Goal: Task Accomplishment & Management: Manage account settings

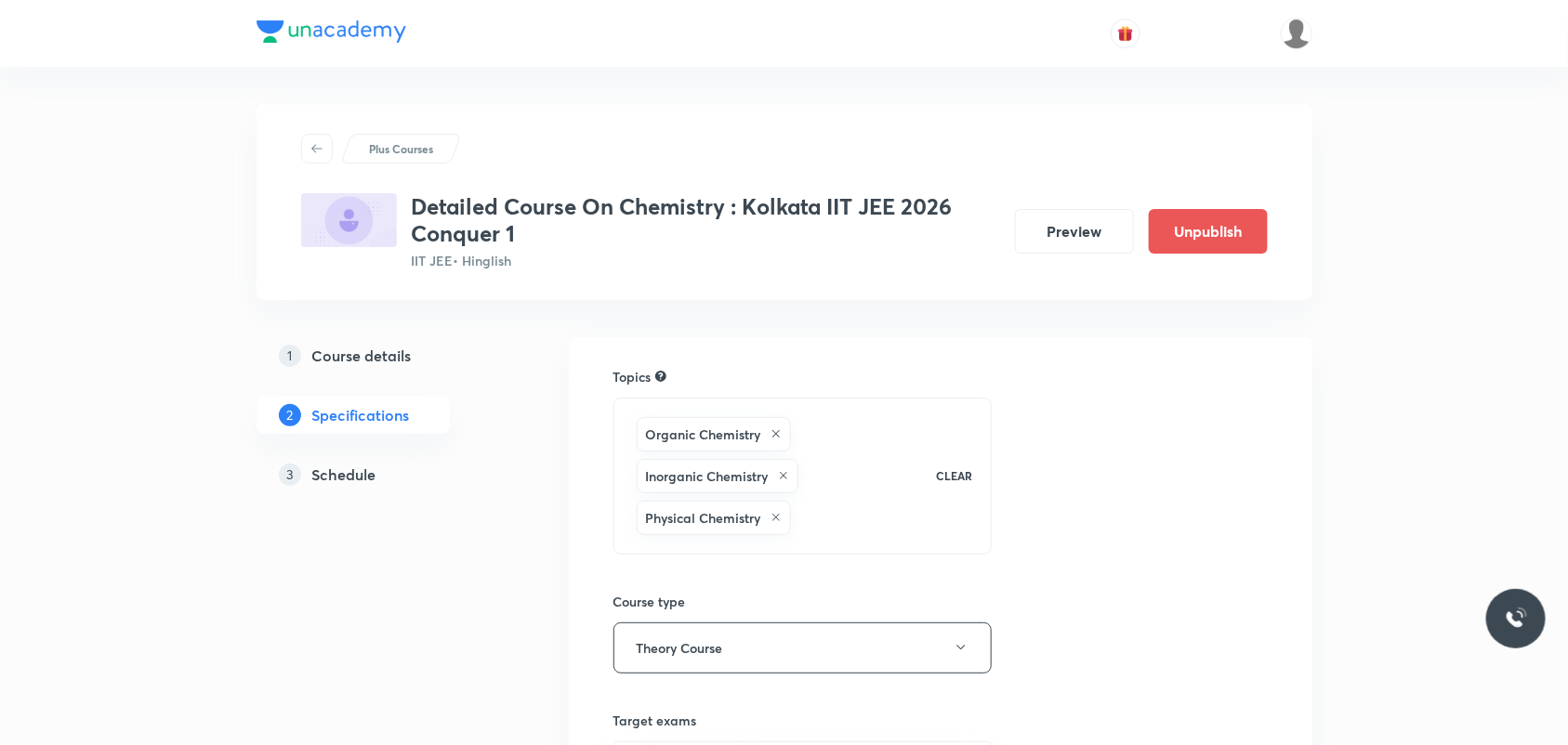
click at [1071, 207] on div "Detailed Course On Chemistry : Kolkata IIT JEE 2026 Conquer 1 IIT JEE • Hinglis…" at bounding box center [784, 231] width 967 height 77
click at [1099, 227] on button "Preview" at bounding box center [1074, 228] width 119 height 44
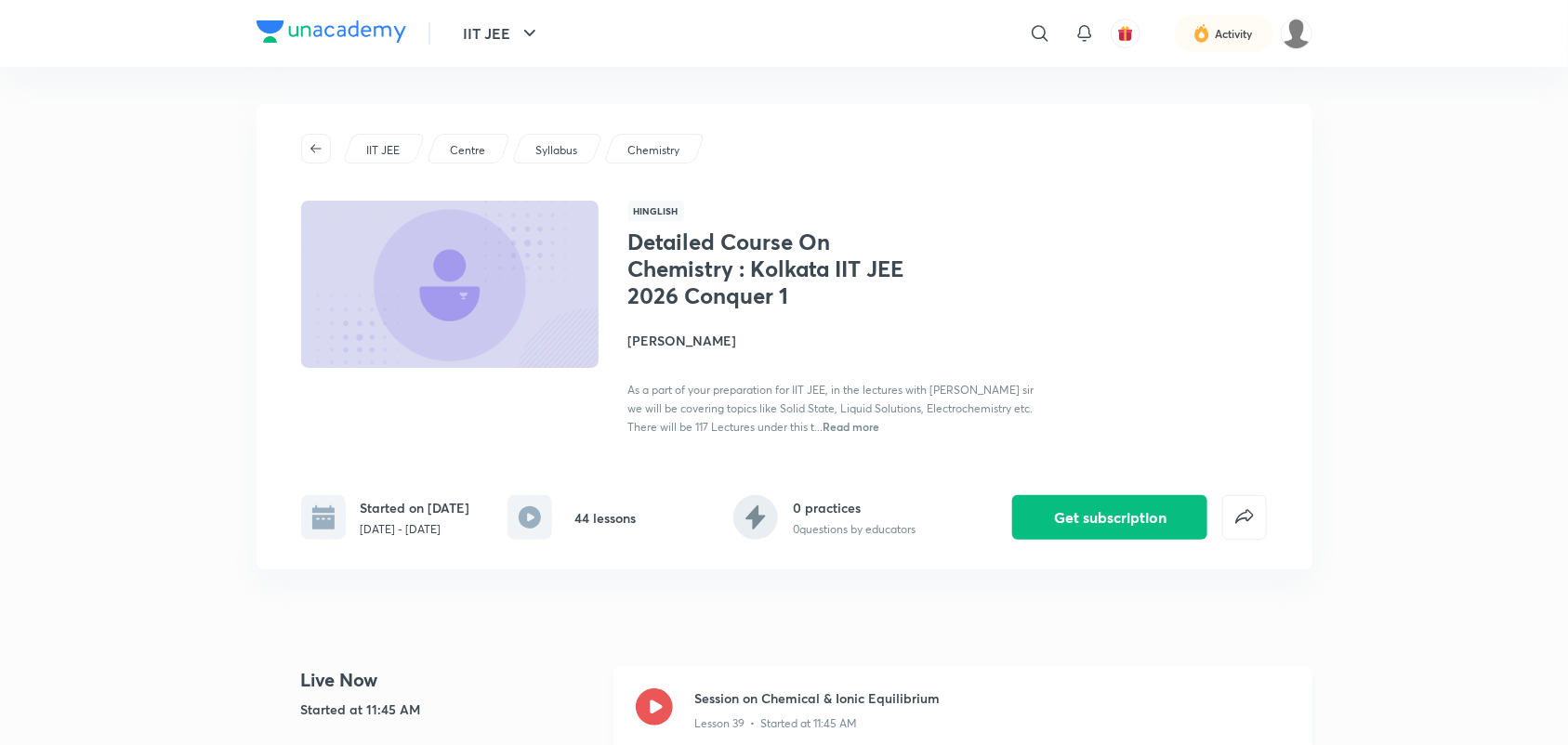
click at [653, 722] on icon at bounding box center [654, 707] width 37 height 37
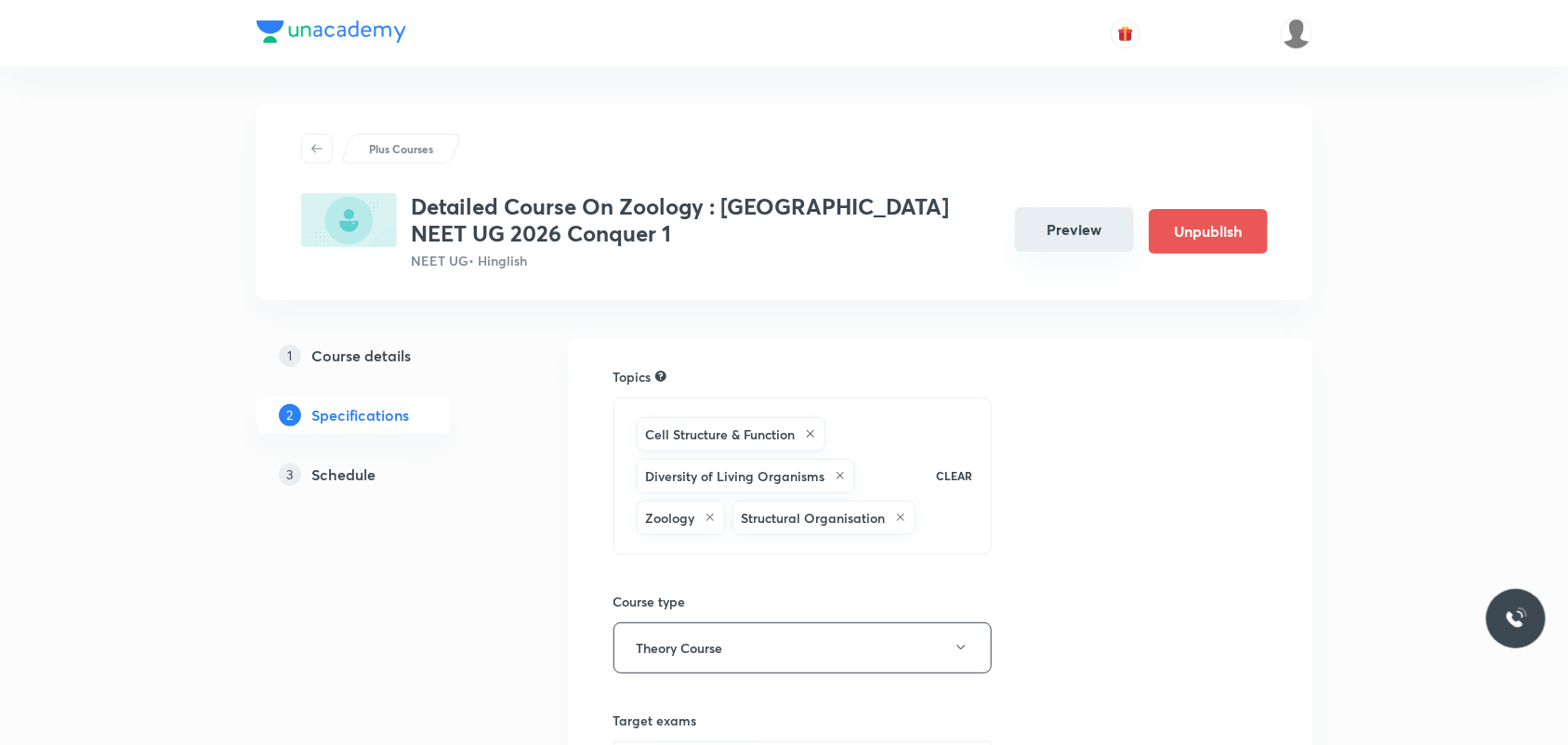
click at [1045, 247] on button "Preview" at bounding box center [1074, 228] width 119 height 44
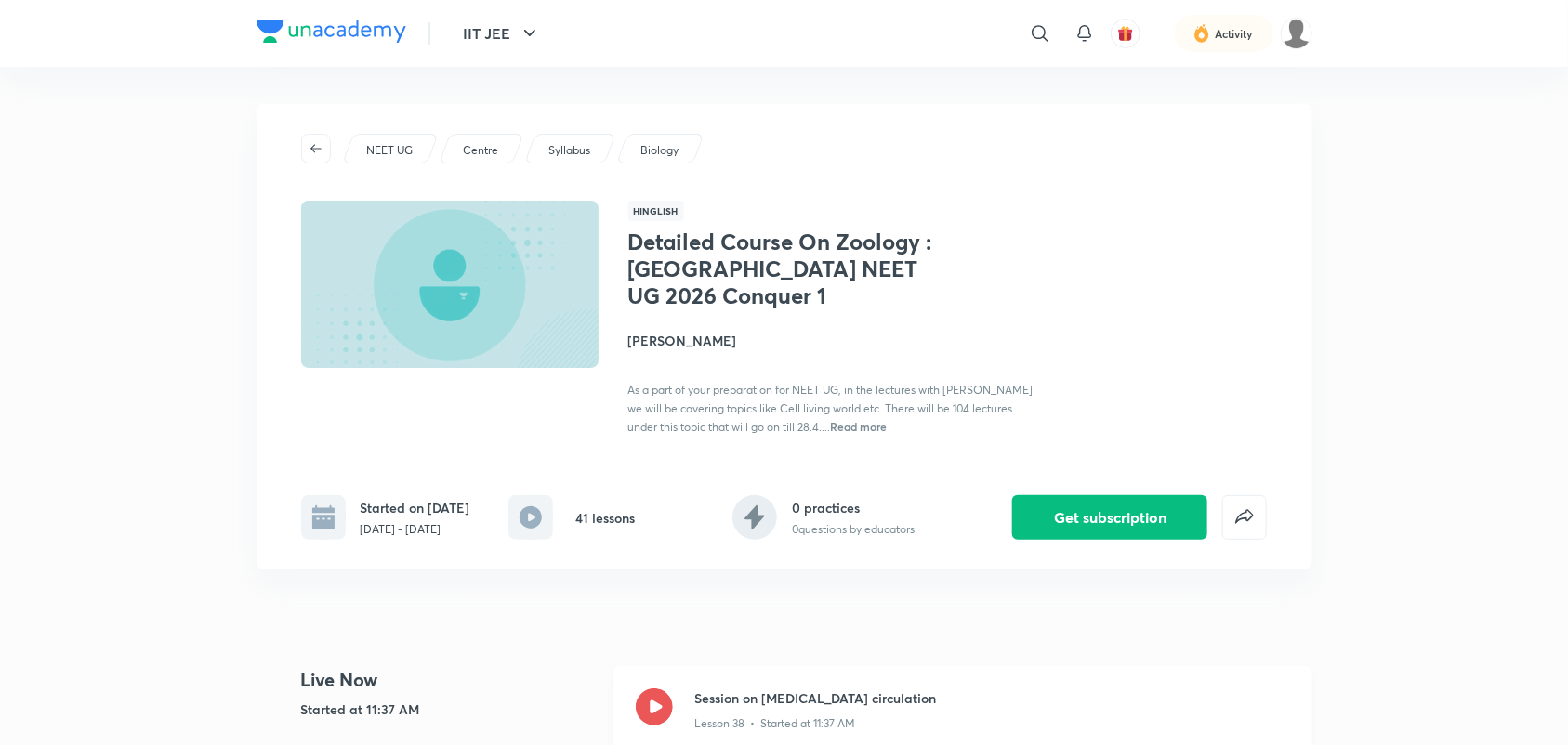
click at [660, 707] on icon at bounding box center [654, 707] width 37 height 37
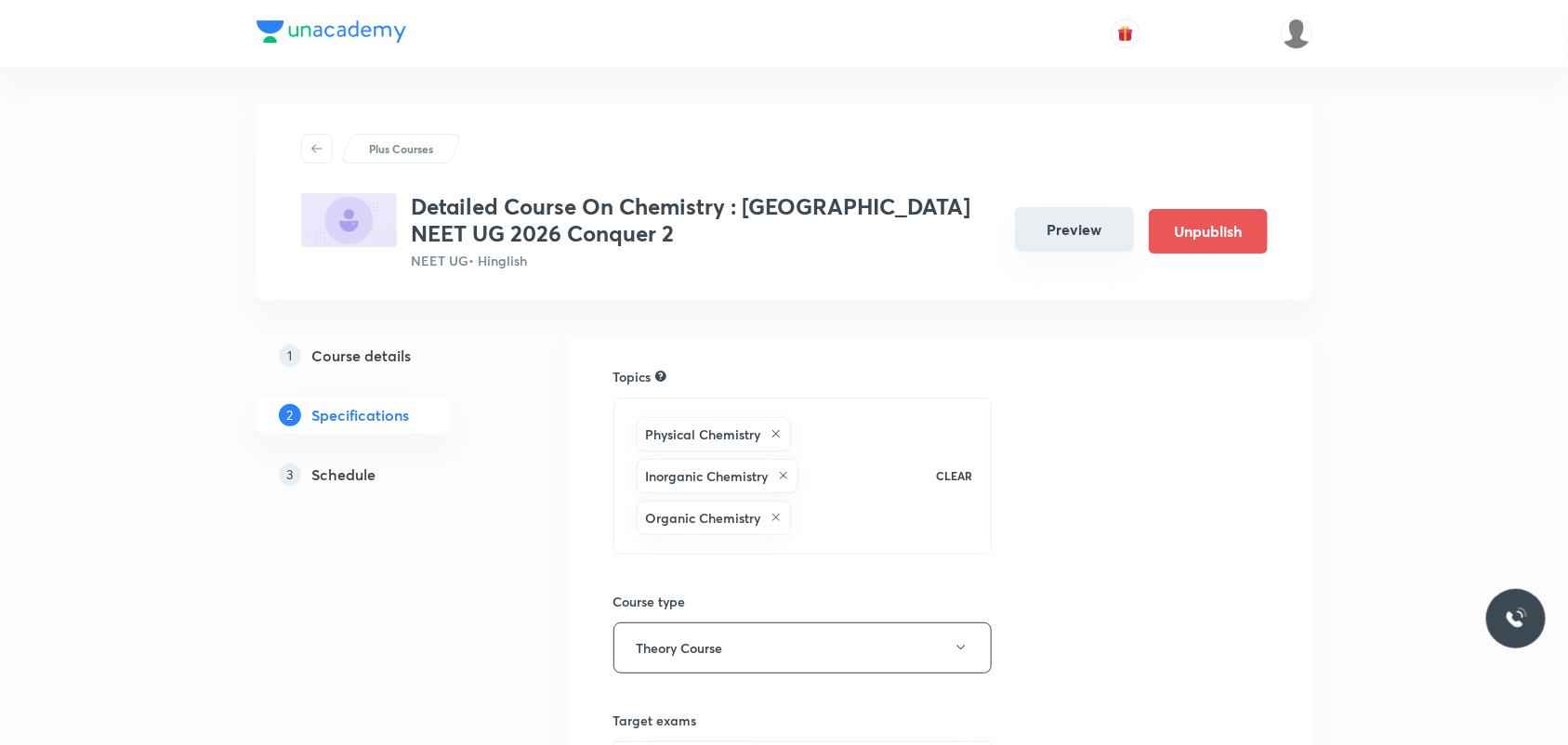
click at [1090, 227] on button "Preview" at bounding box center [1074, 228] width 119 height 44
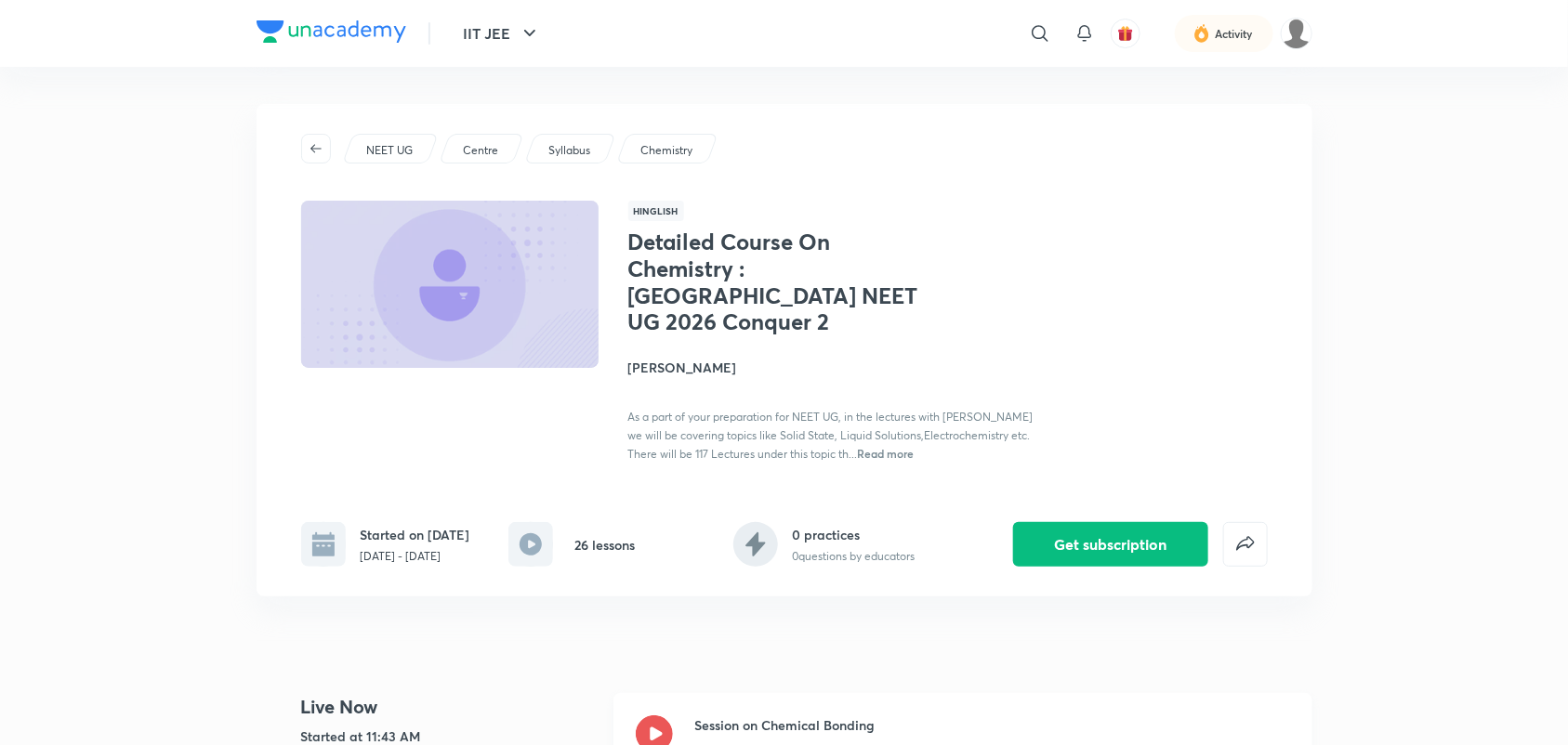
click at [656, 716] on icon at bounding box center [654, 734] width 37 height 37
click at [649, 716] on icon at bounding box center [654, 734] width 37 height 37
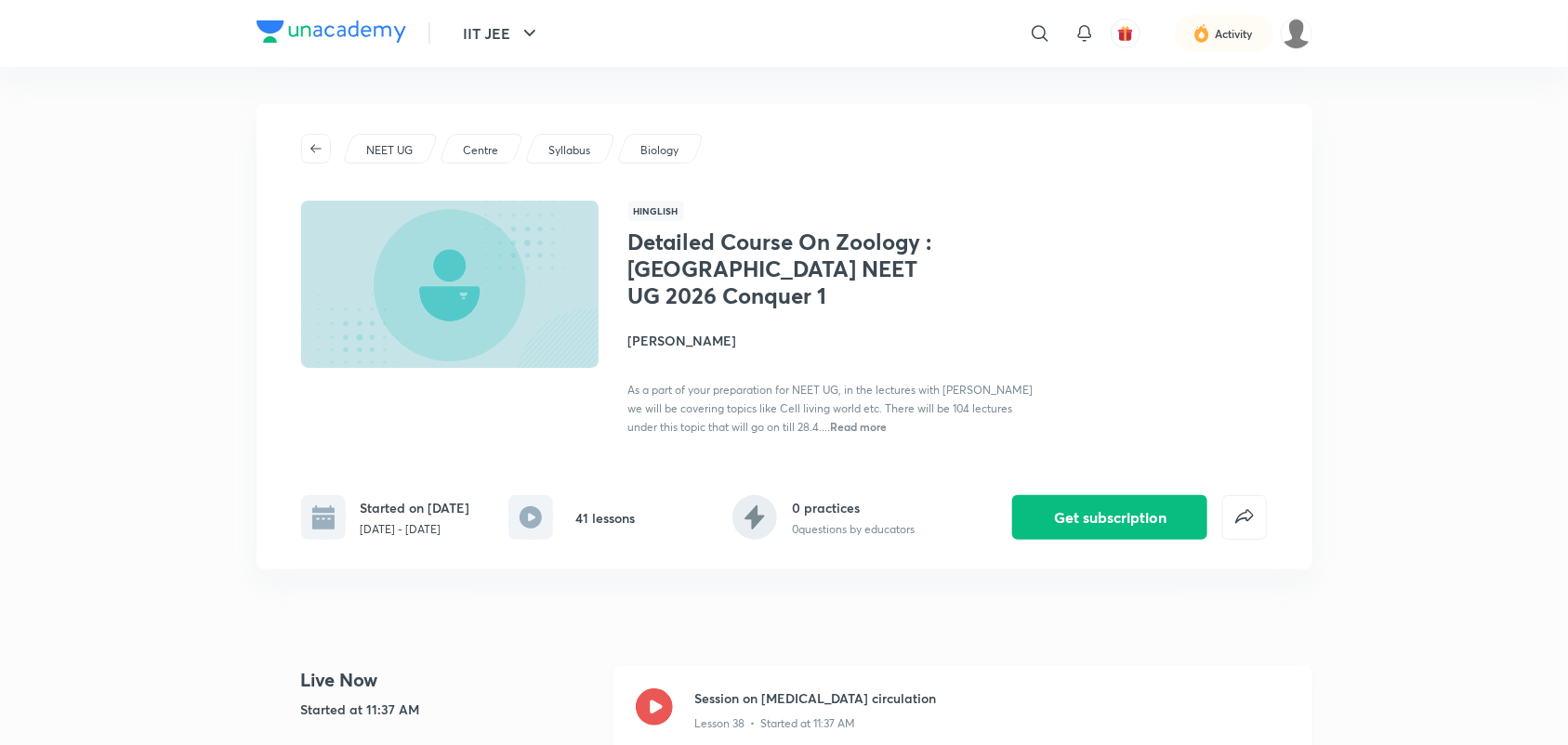
click at [658, 718] on icon at bounding box center [654, 707] width 37 height 37
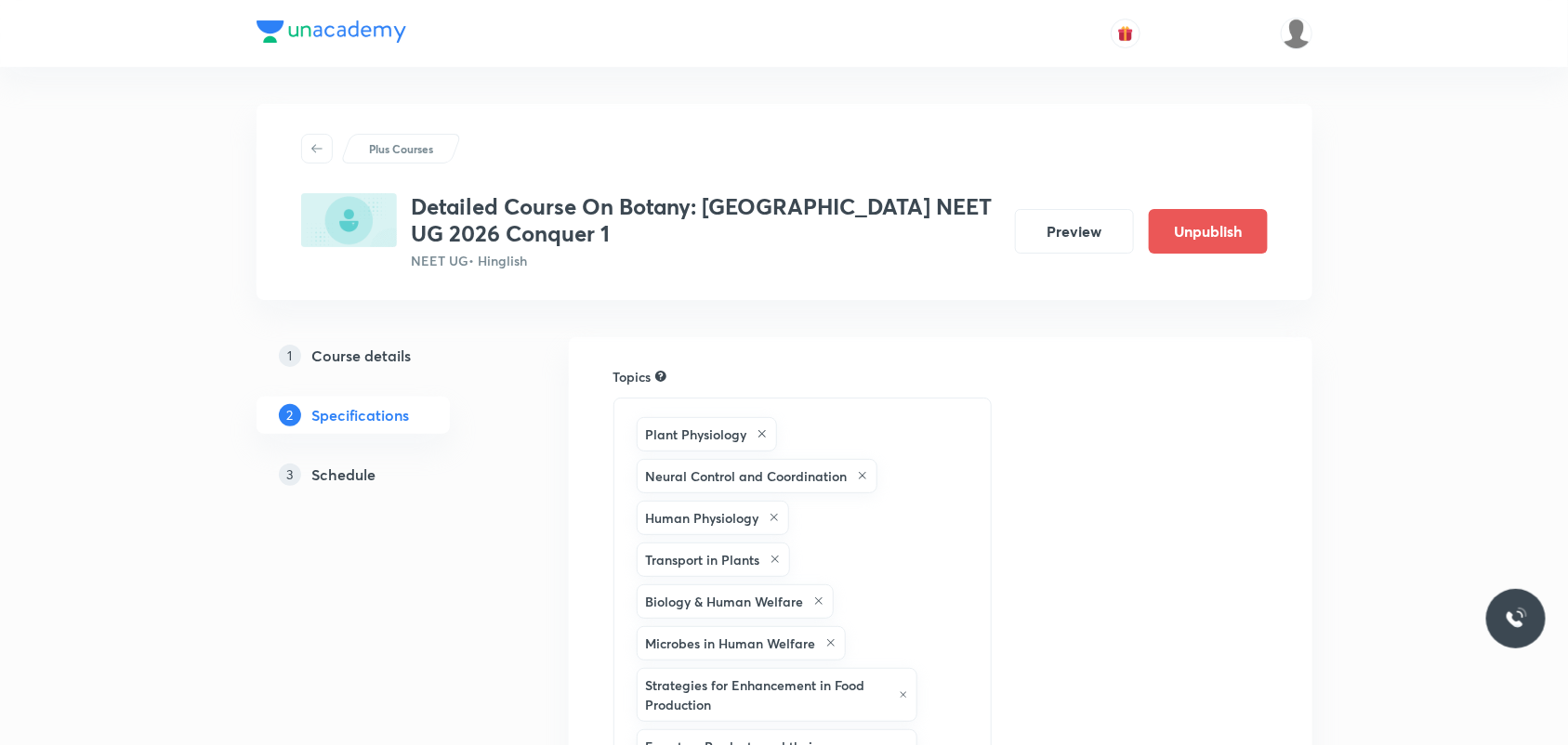
click at [364, 476] on h5 "Schedule" at bounding box center [343, 474] width 64 height 23
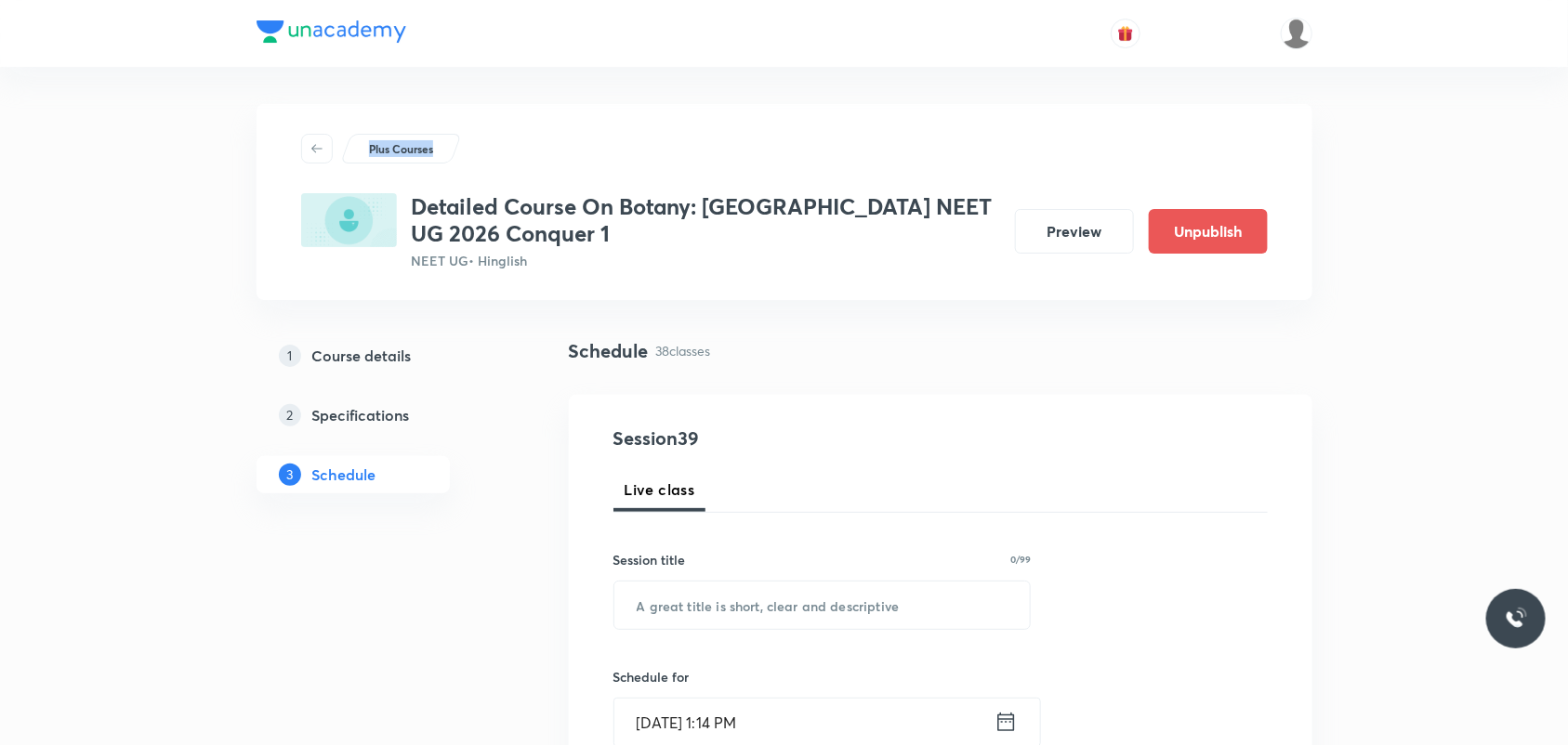
drag, startPoint x: 1564, startPoint y: 17, endPoint x: 1581, endPoint y: 124, distance: 108.3
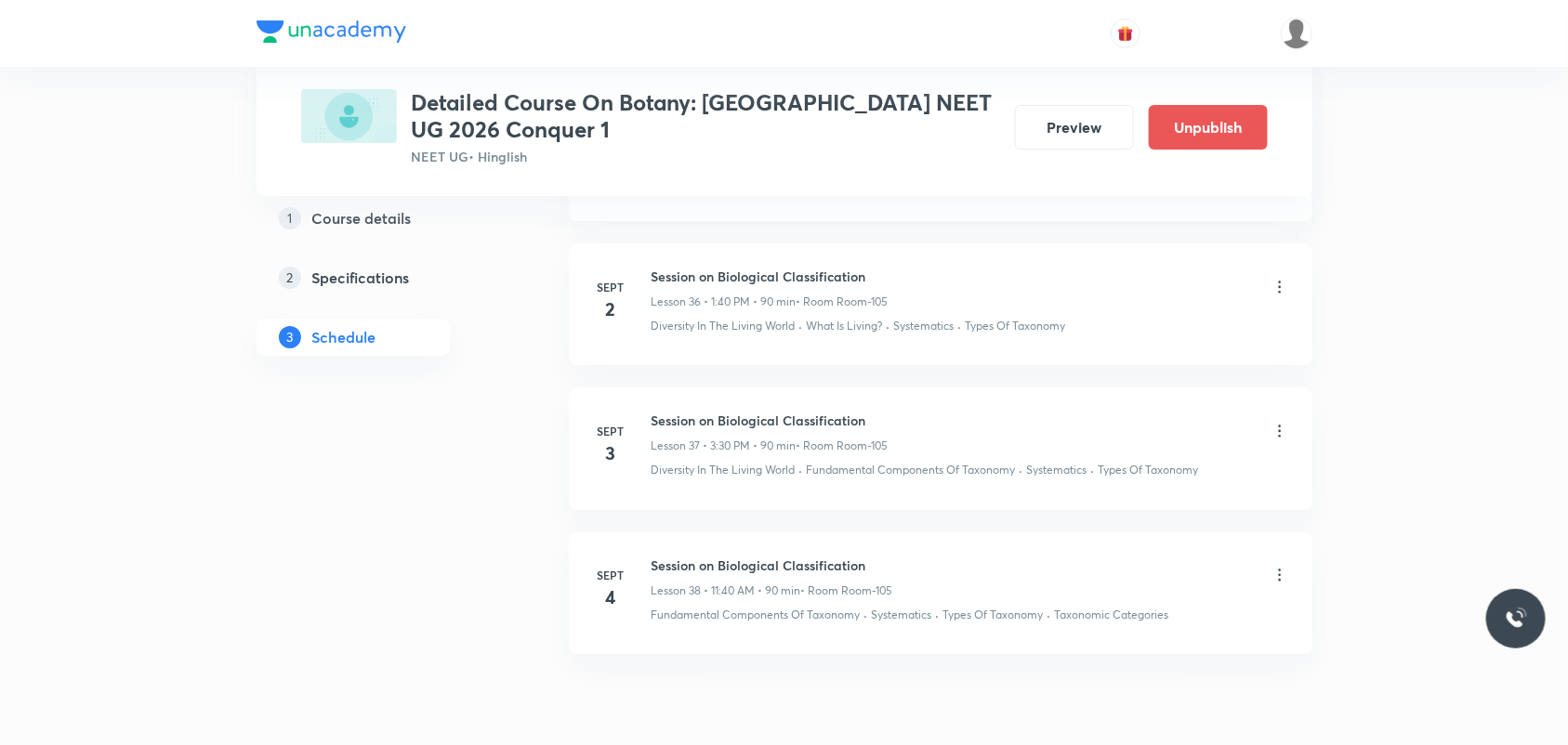
scroll to position [6053, 0]
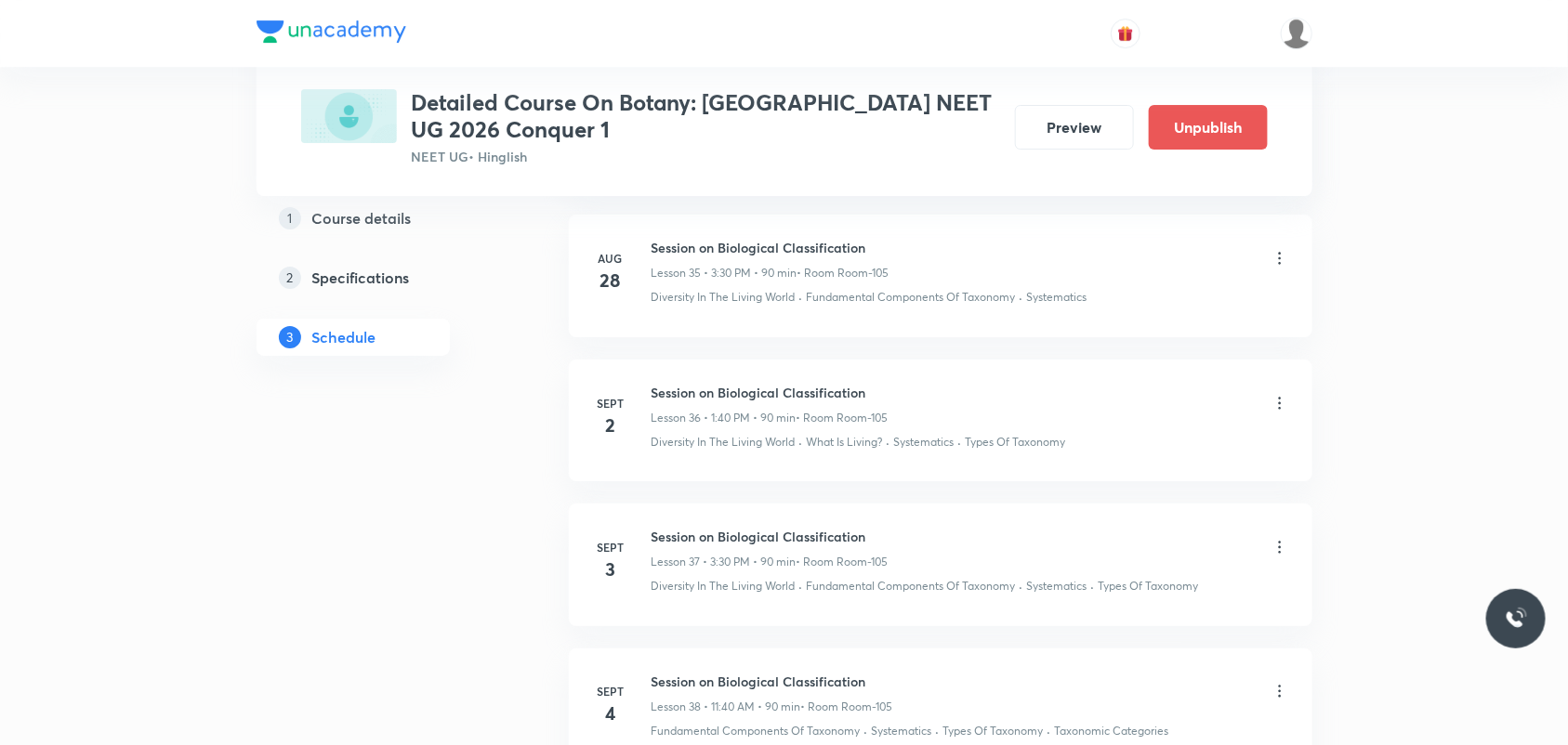
click at [1279, 409] on icon at bounding box center [1279, 403] width 3 height 12
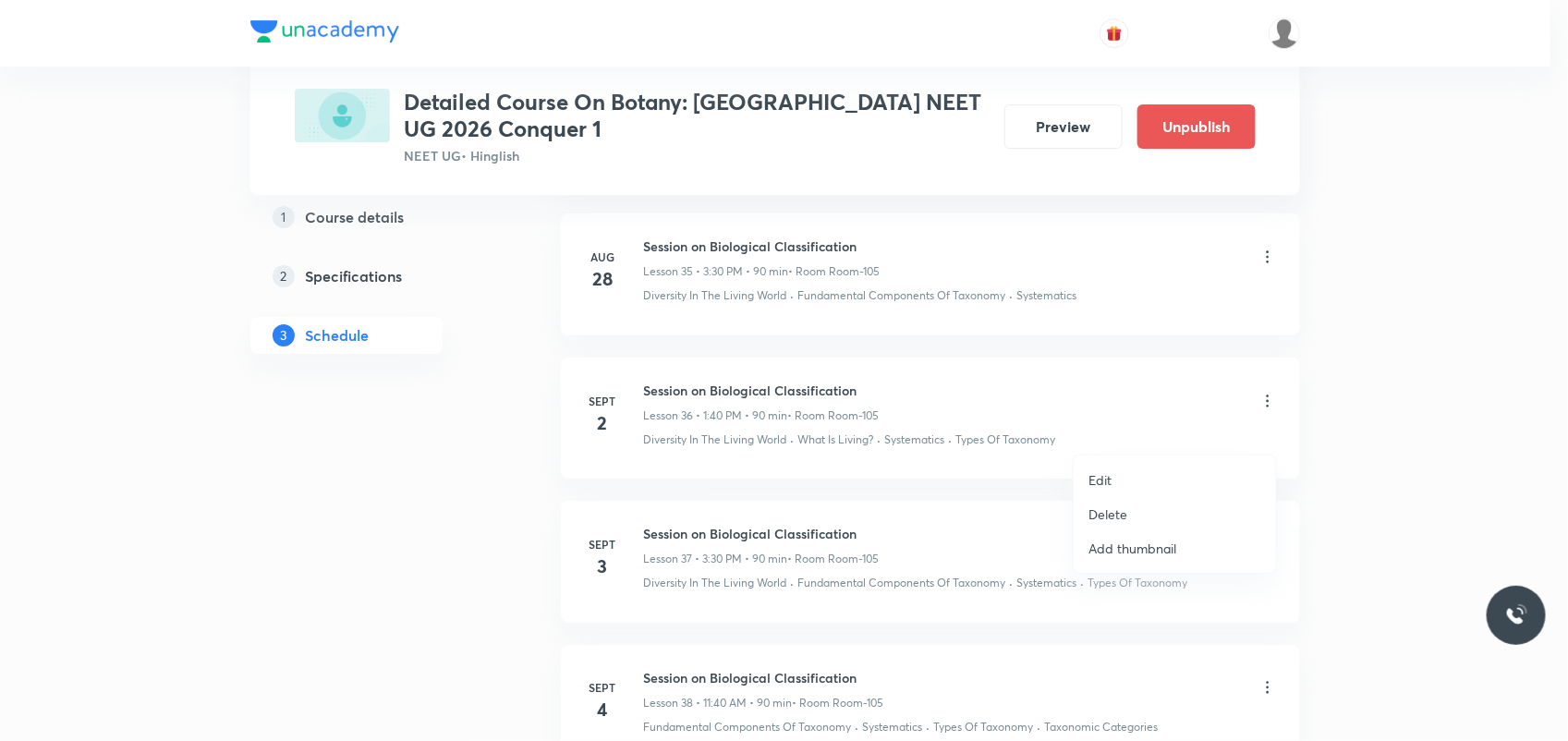
click at [1140, 471] on li "Edit" at bounding box center [1175, 480] width 203 height 34
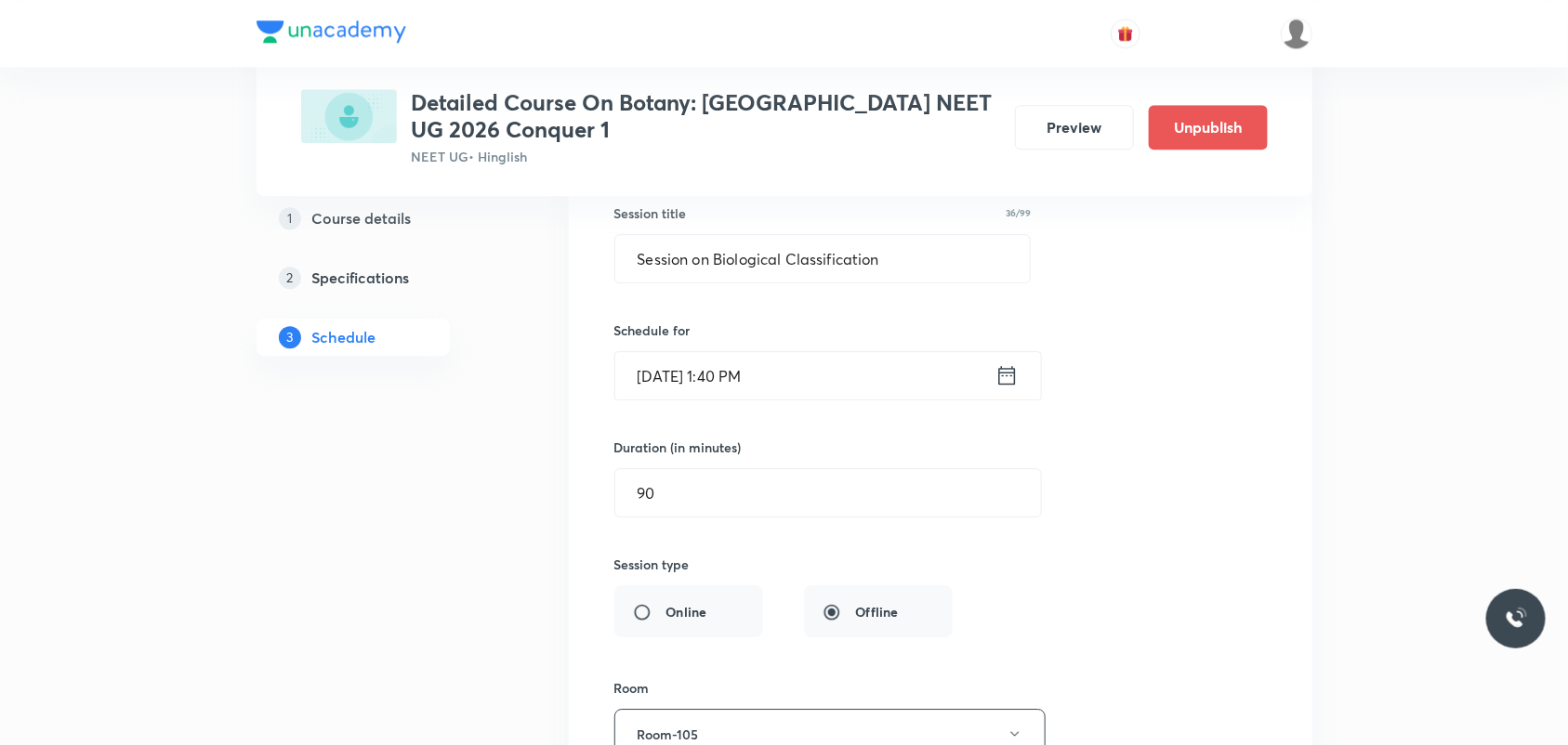
scroll to position [5356, 0]
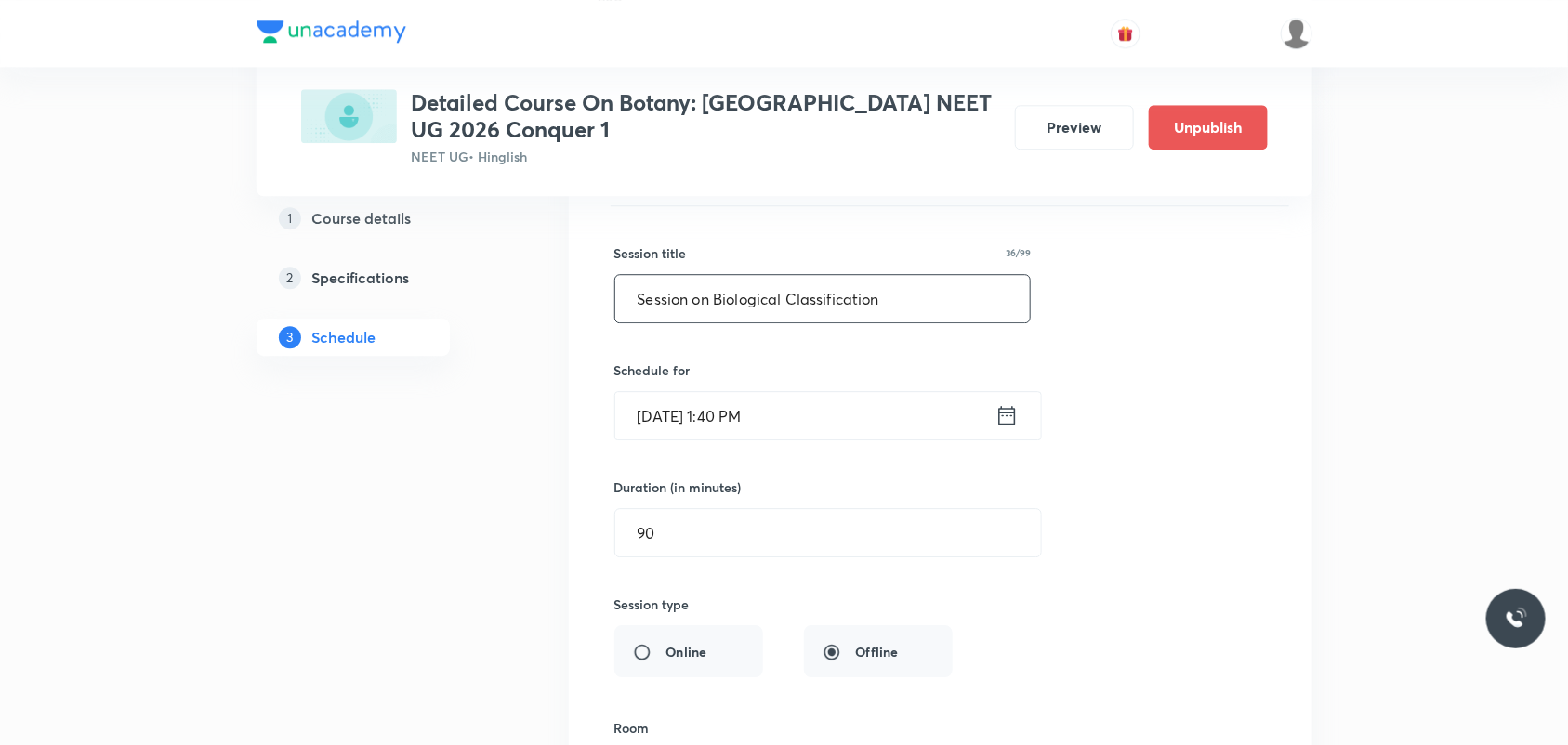
drag, startPoint x: 907, startPoint y: 336, endPoint x: 717, endPoint y: 330, distance: 190.1
click at [717, 323] on input "Session on Biological Classification" at bounding box center [823, 299] width 416 height 47
paste input "S0P19TC8"
drag, startPoint x: 829, startPoint y: 325, endPoint x: 717, endPoint y: 334, distance: 112.4
click at [717, 323] on input "Session on S0P19TC8" at bounding box center [823, 299] width 416 height 47
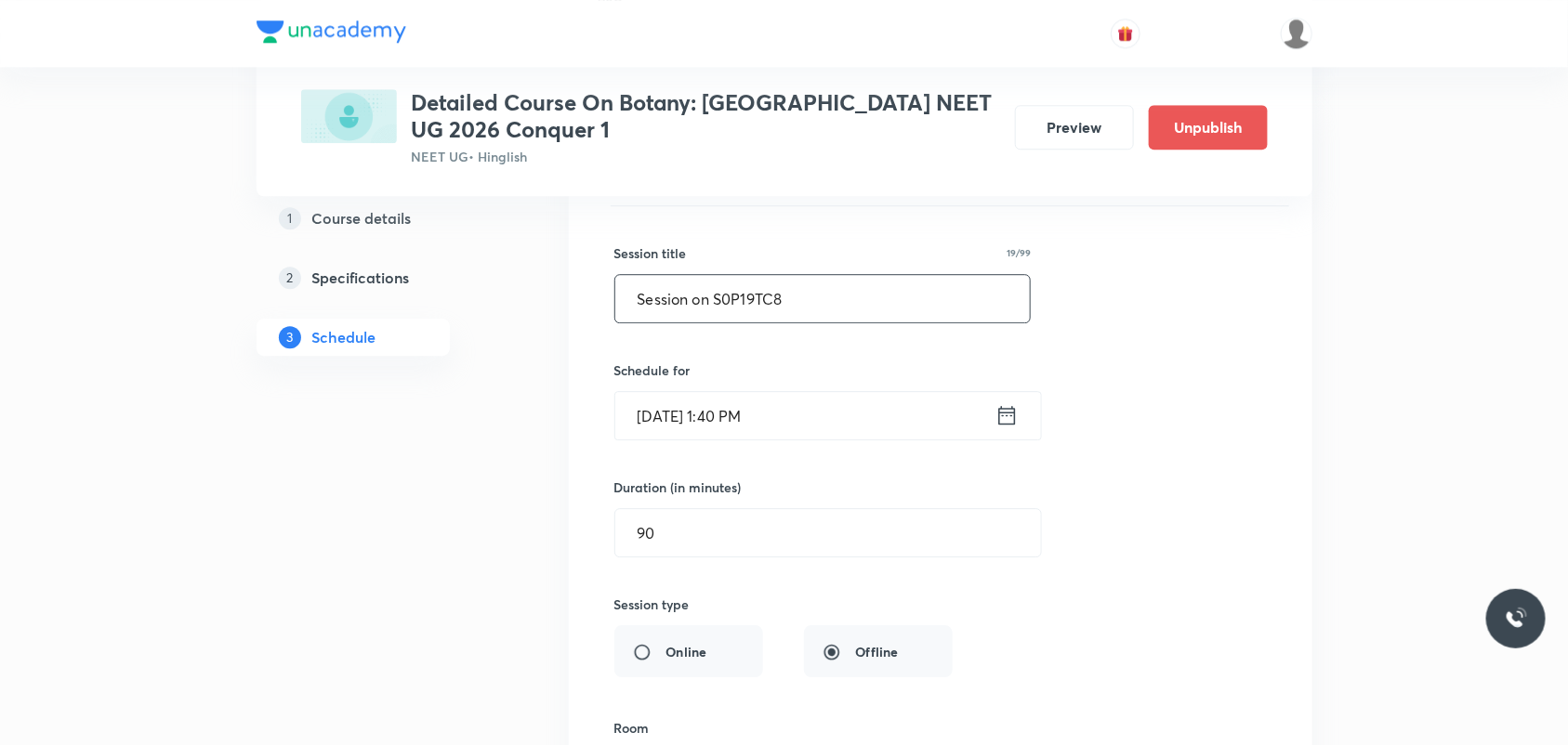
paste input "Plant Kingdom"
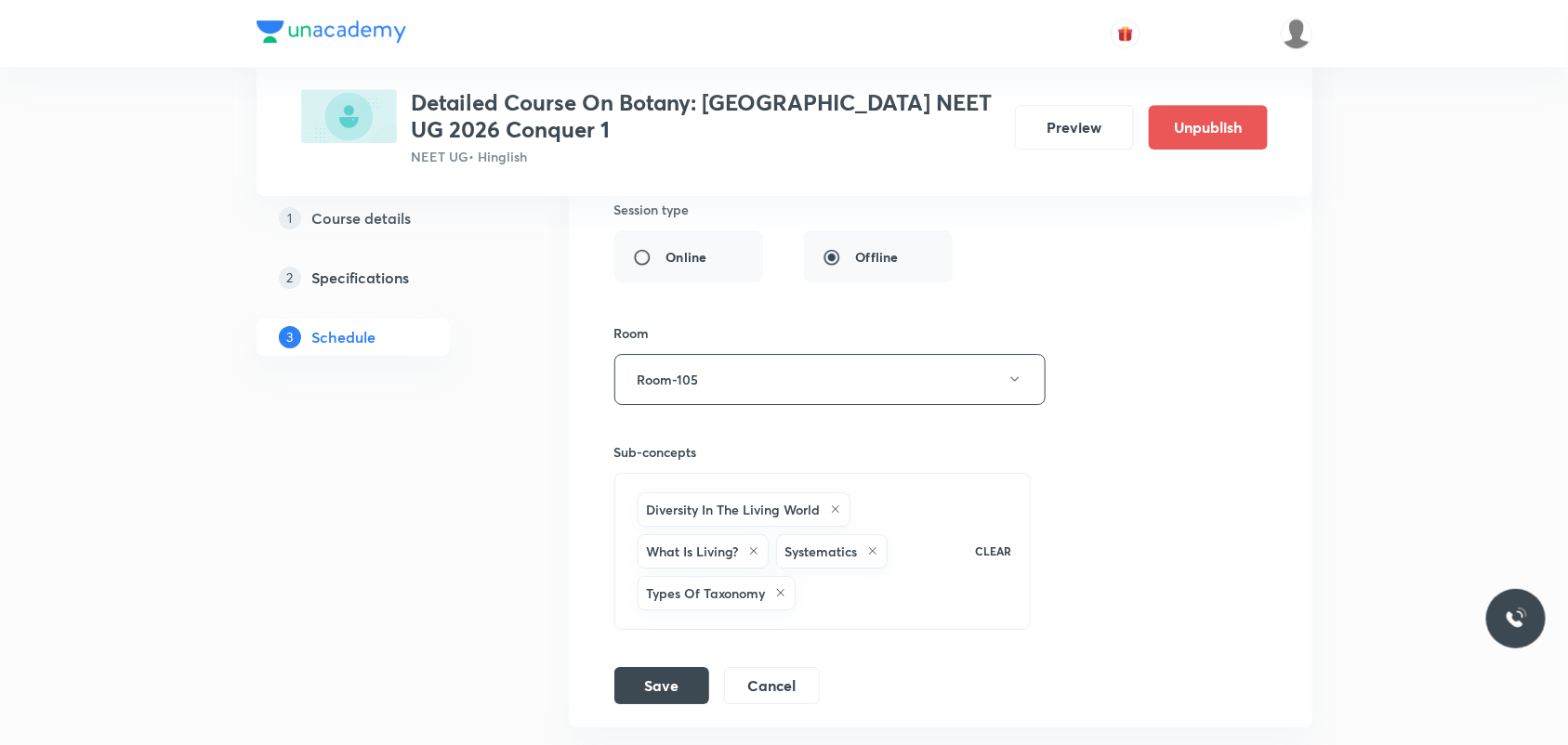
scroll to position [5821, 0]
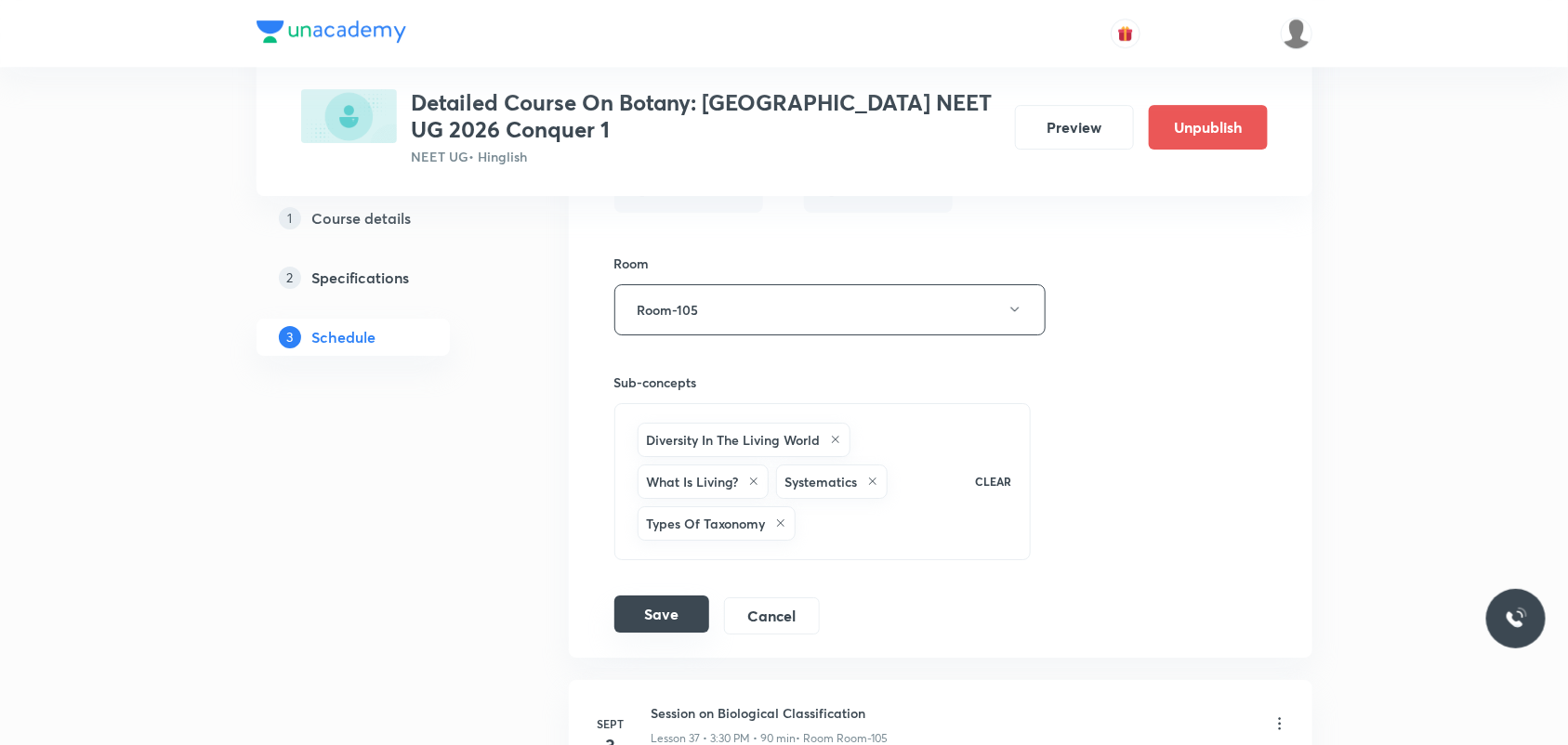
type input "Session on [GEOGRAPHIC_DATA]"
click at [672, 632] on button "Save" at bounding box center [661, 615] width 95 height 37
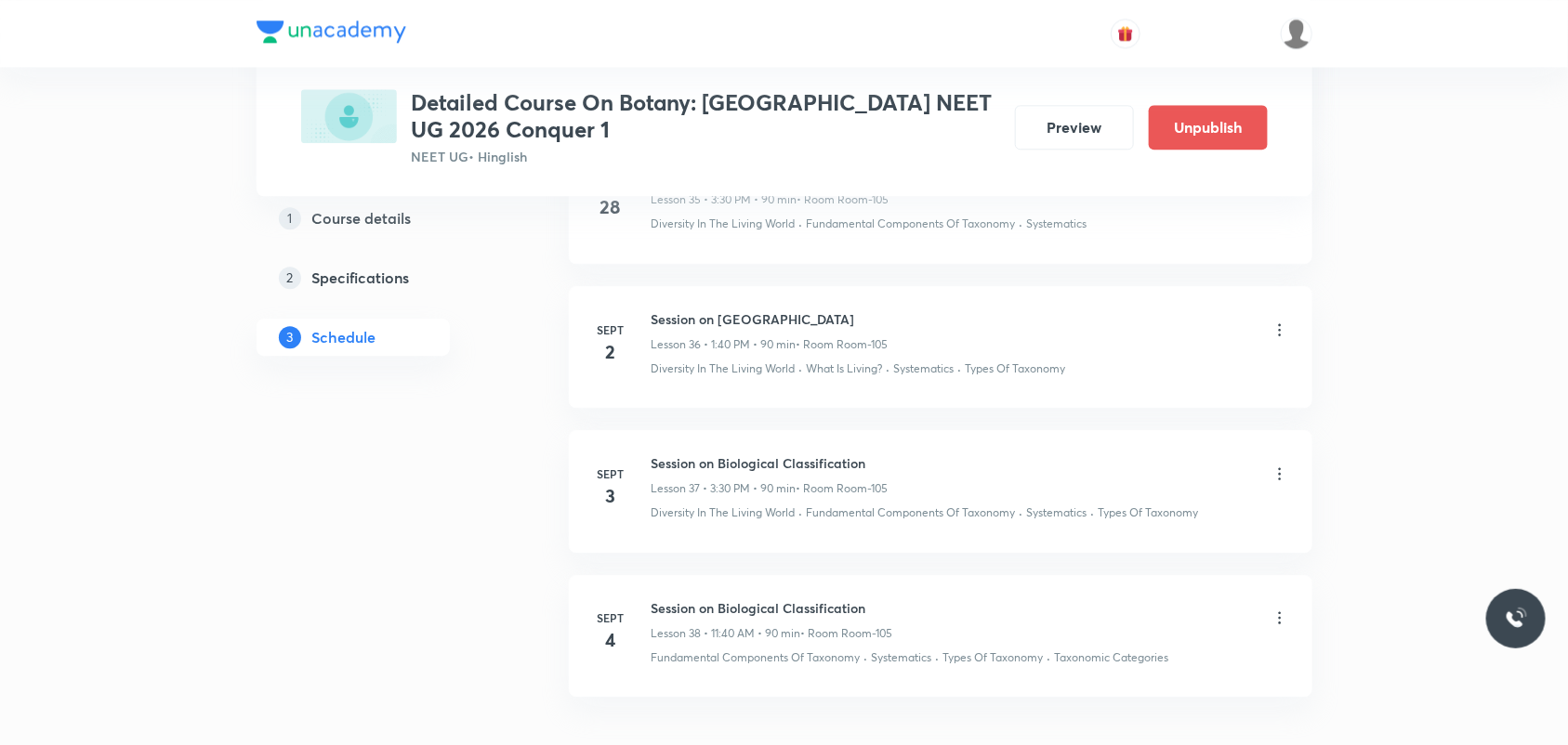
scroll to position [5312, 0]
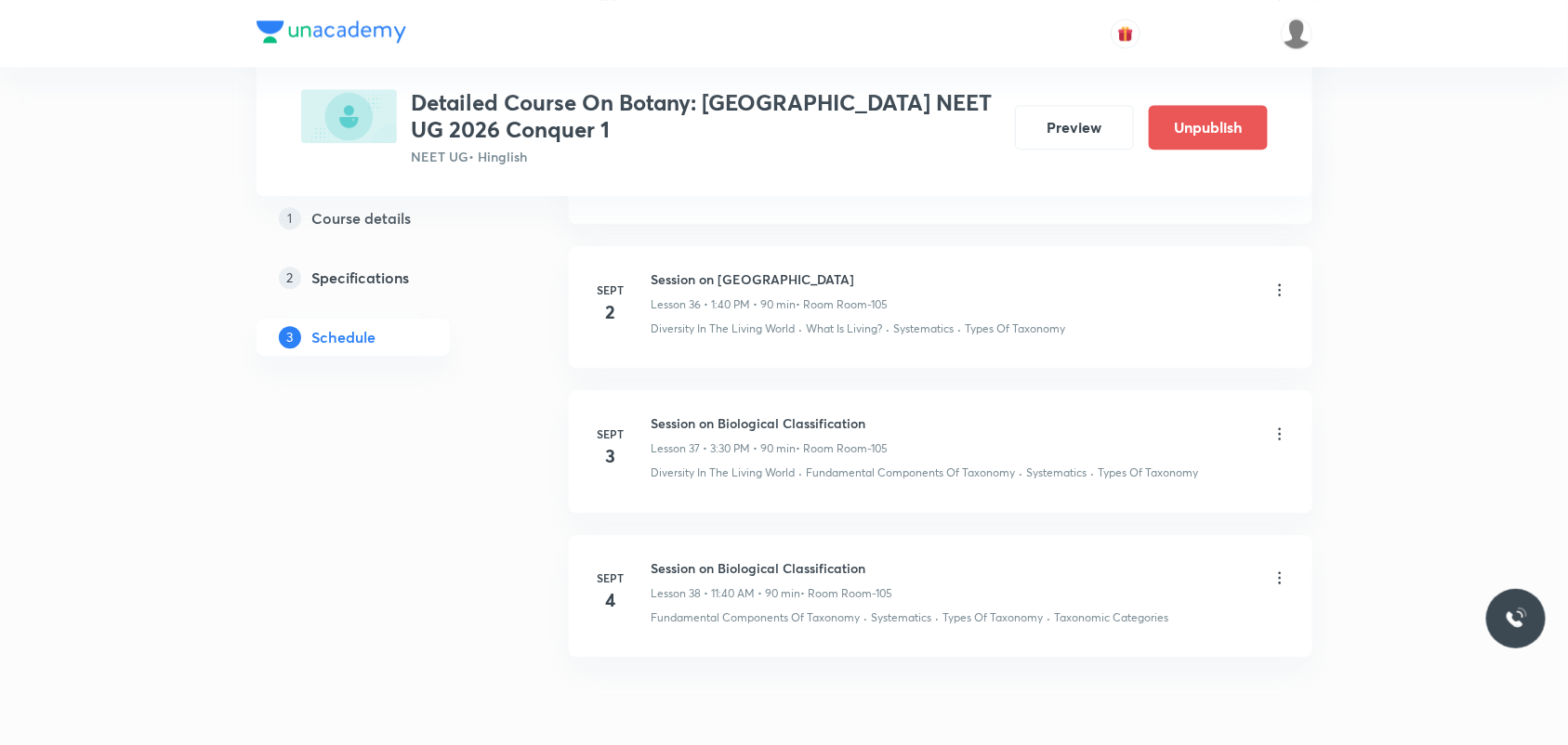
click at [1280, 439] on icon at bounding box center [1279, 433] width 3 height 12
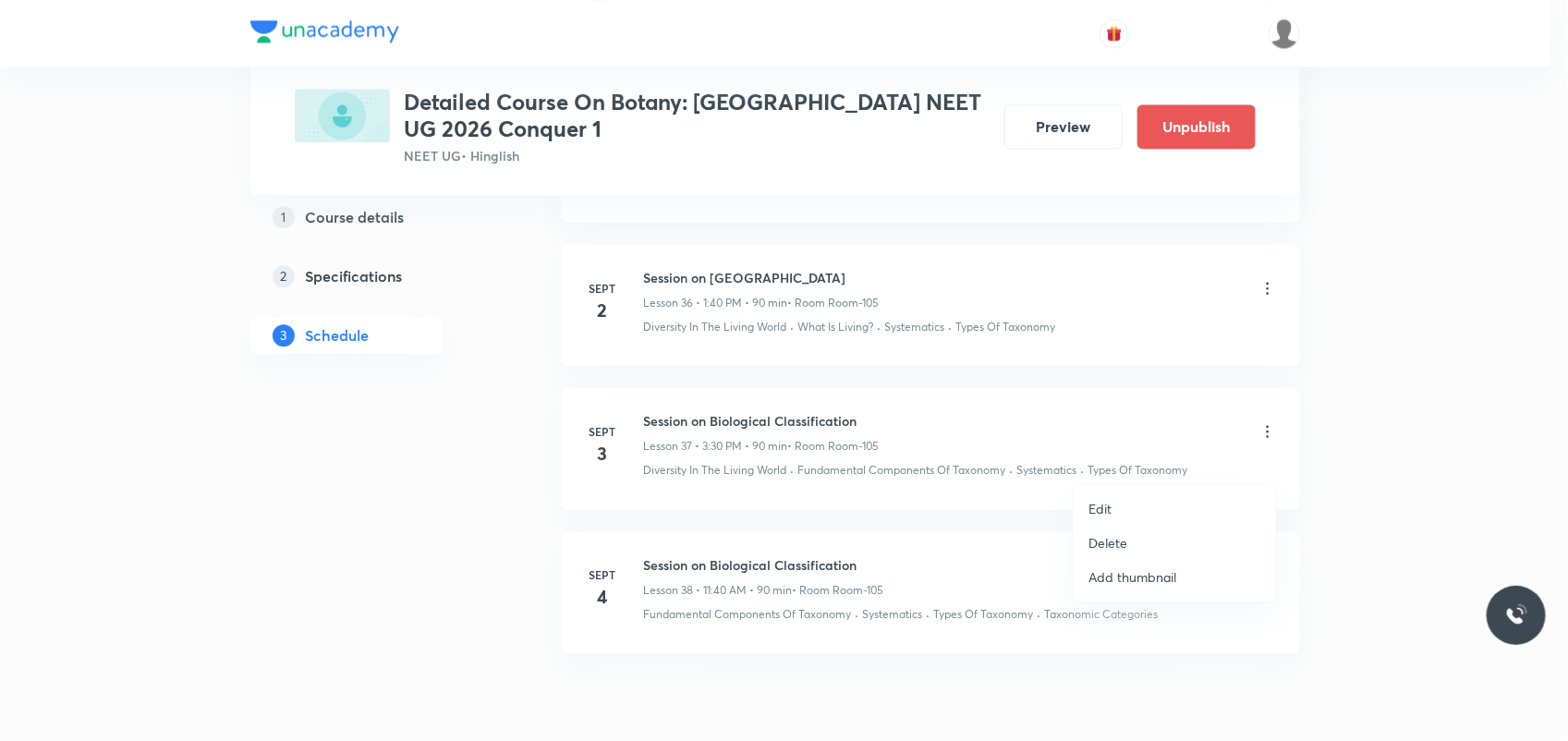
click at [1130, 497] on li "Edit" at bounding box center [1175, 508] width 203 height 34
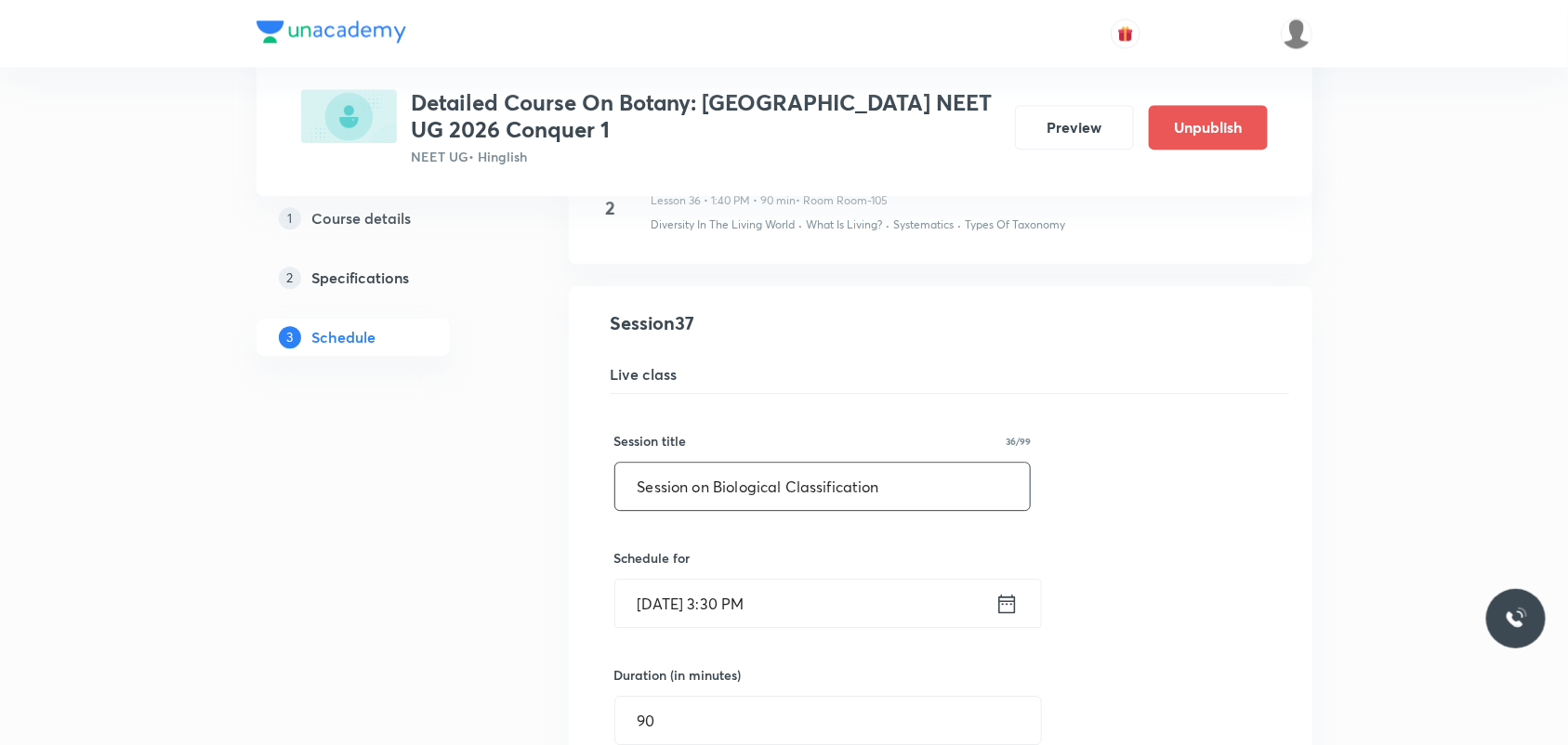
drag, startPoint x: 938, startPoint y: 522, endPoint x: 716, endPoint y: 536, distance: 222.4
click at [716, 510] on input "Session on Biological Classification" at bounding box center [823, 486] width 416 height 47
paste input "Plant Kingdom"
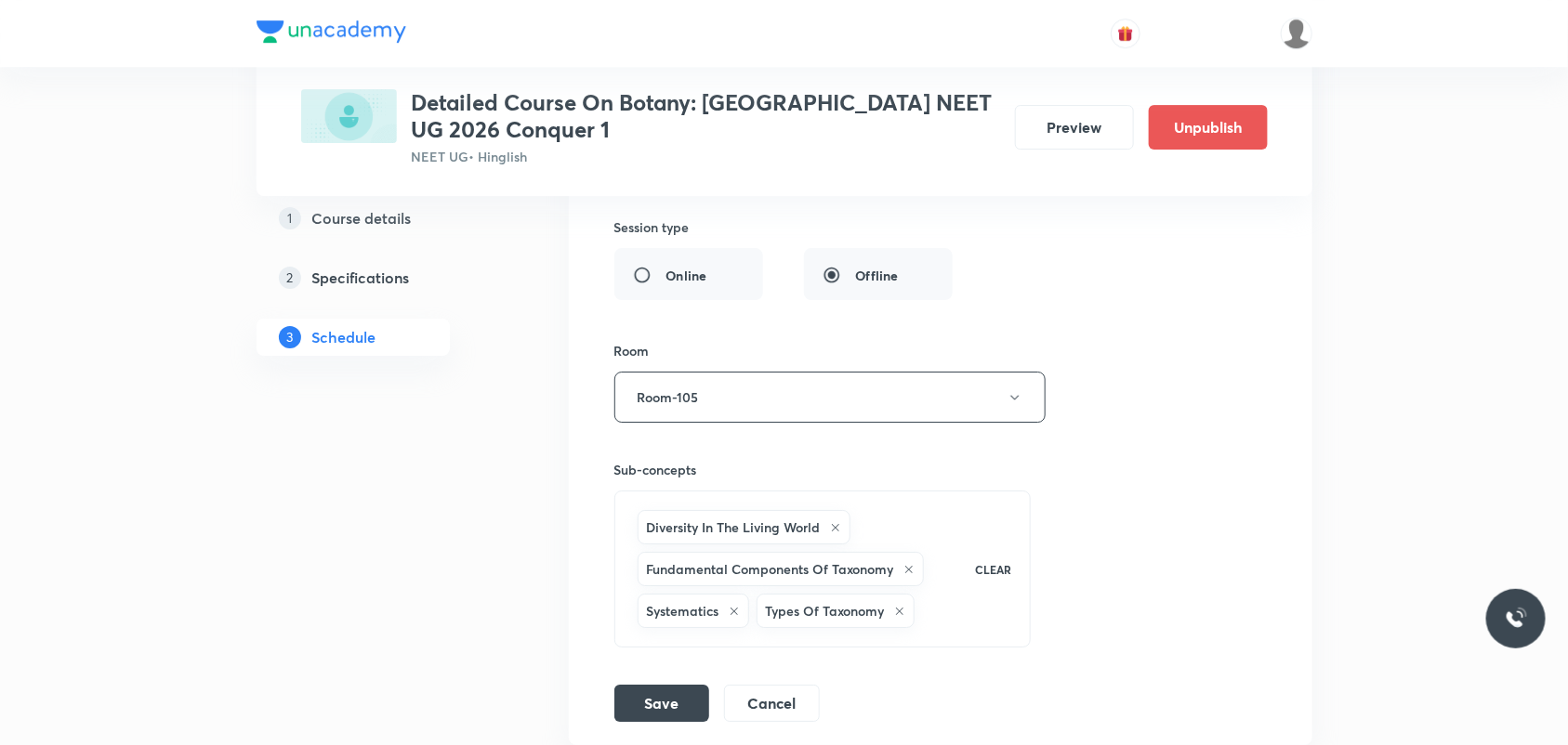
scroll to position [6125, 0]
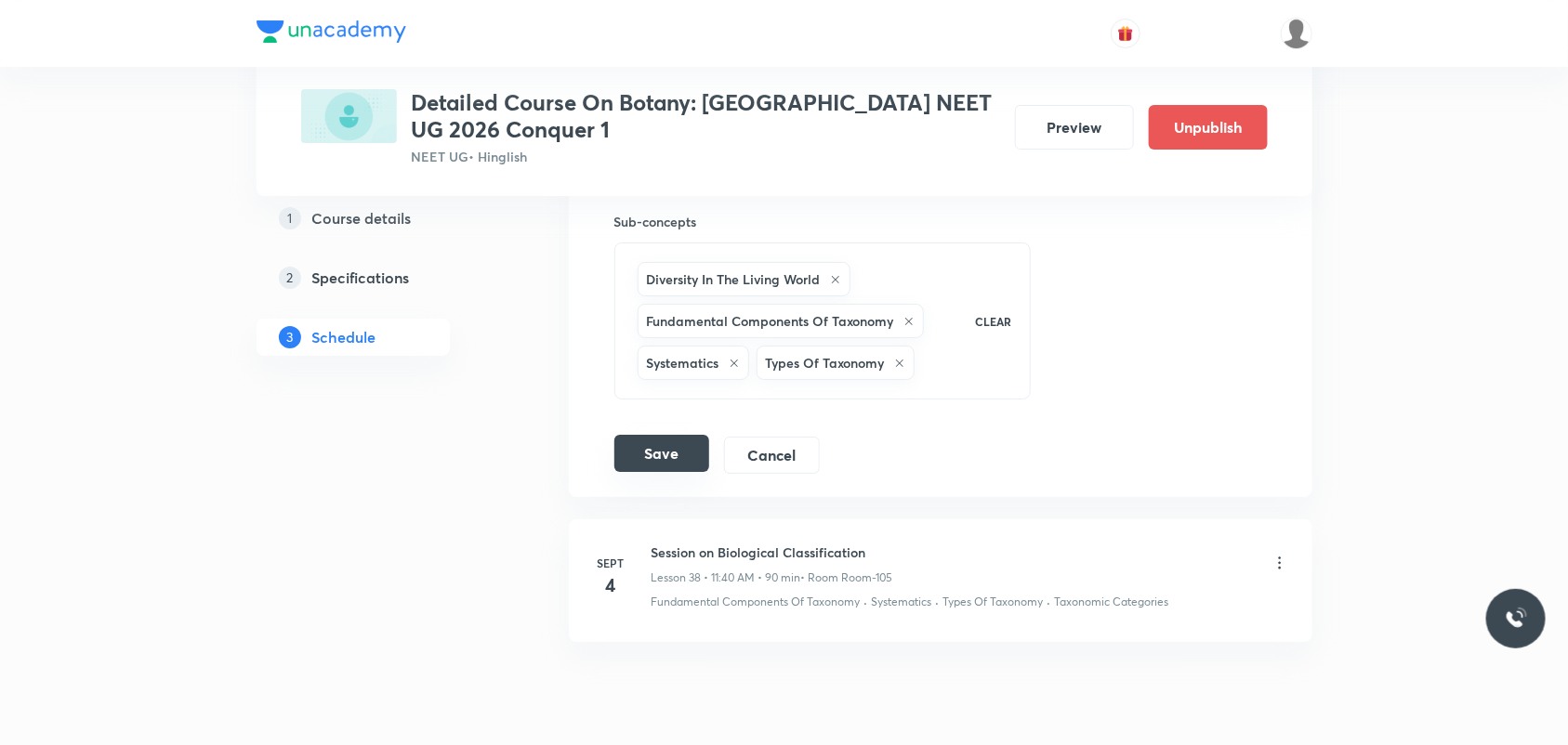
type input "Session on [GEOGRAPHIC_DATA]"
click at [687, 472] on button "Save" at bounding box center [661, 454] width 95 height 37
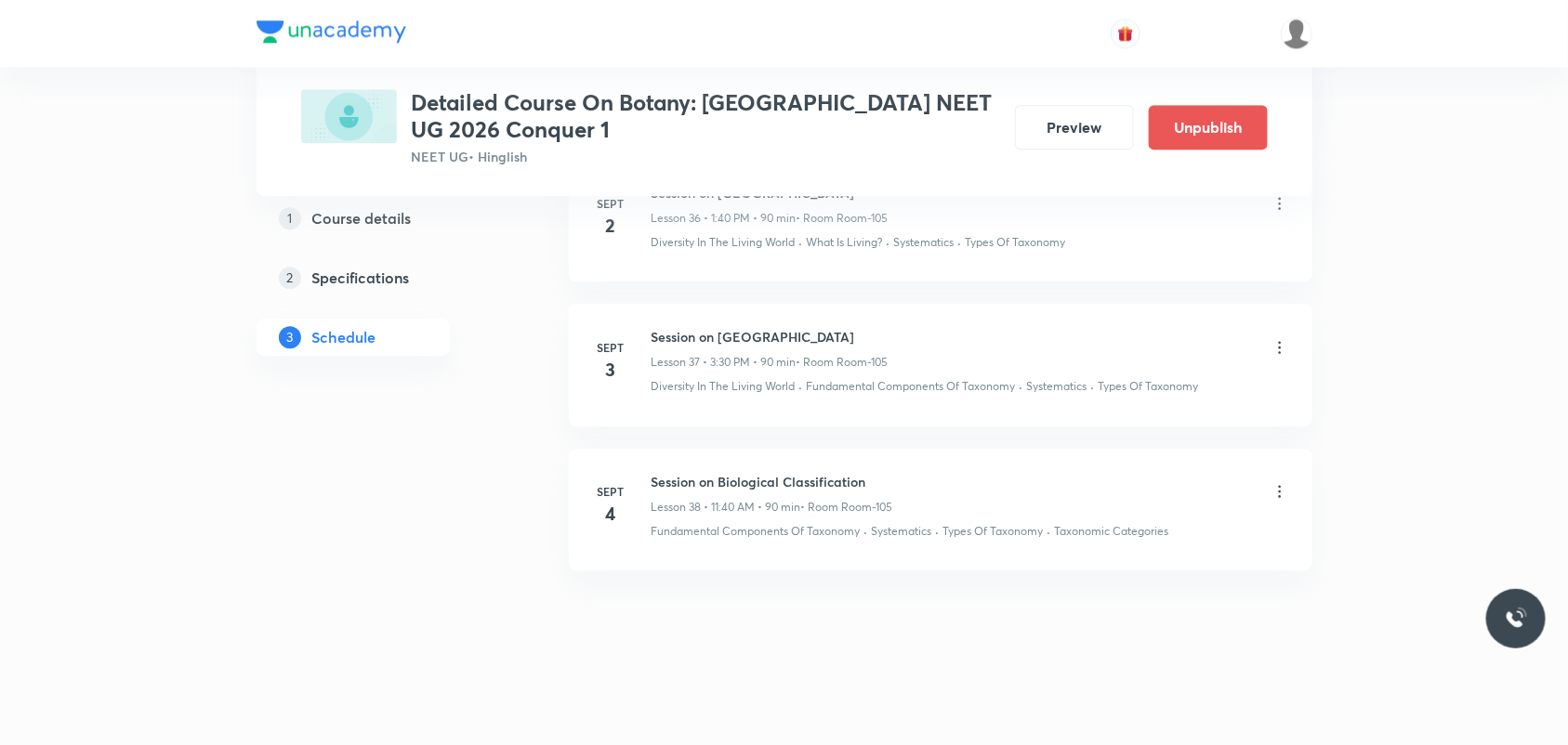
scroll to position [5429, 0]
click at [1284, 494] on icon at bounding box center [1280, 491] width 19 height 19
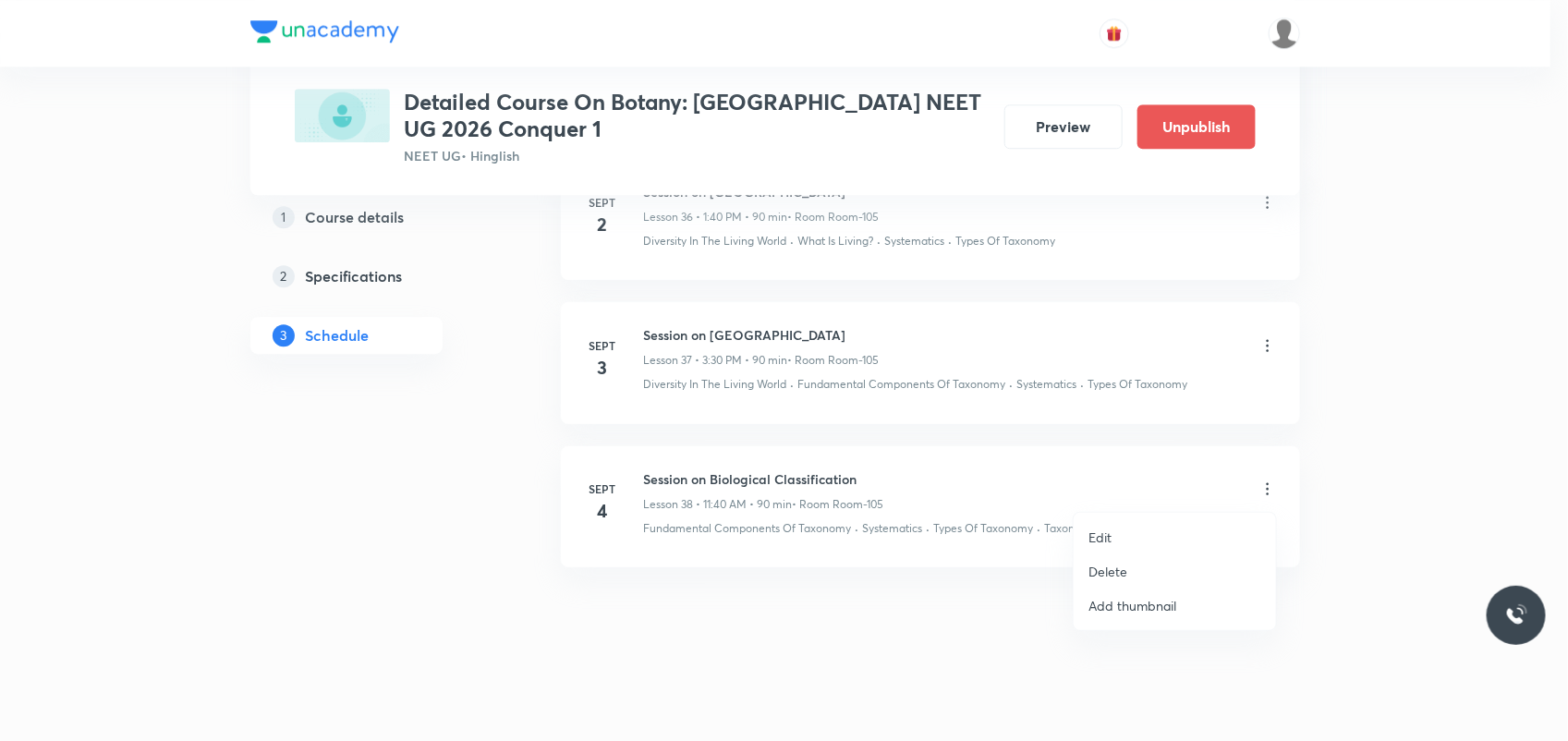
click at [1186, 532] on li "Edit" at bounding box center [1175, 537] width 203 height 34
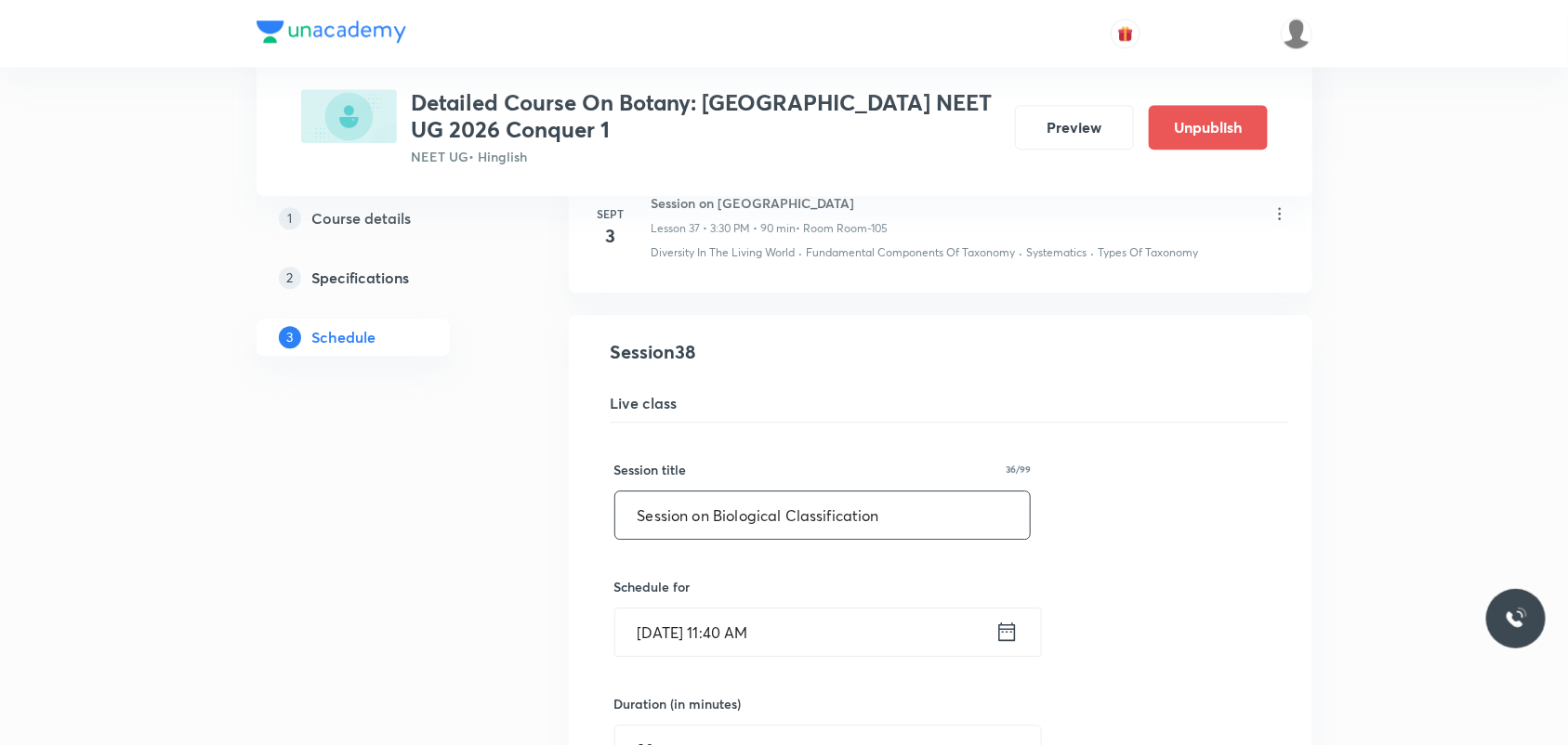
drag, startPoint x: 925, startPoint y: 541, endPoint x: 717, endPoint y: 560, distance: 208.9
click at [717, 539] on input "Session on Biological Classification" at bounding box center [823, 515] width 416 height 47
paste input "Plant Kingdom"
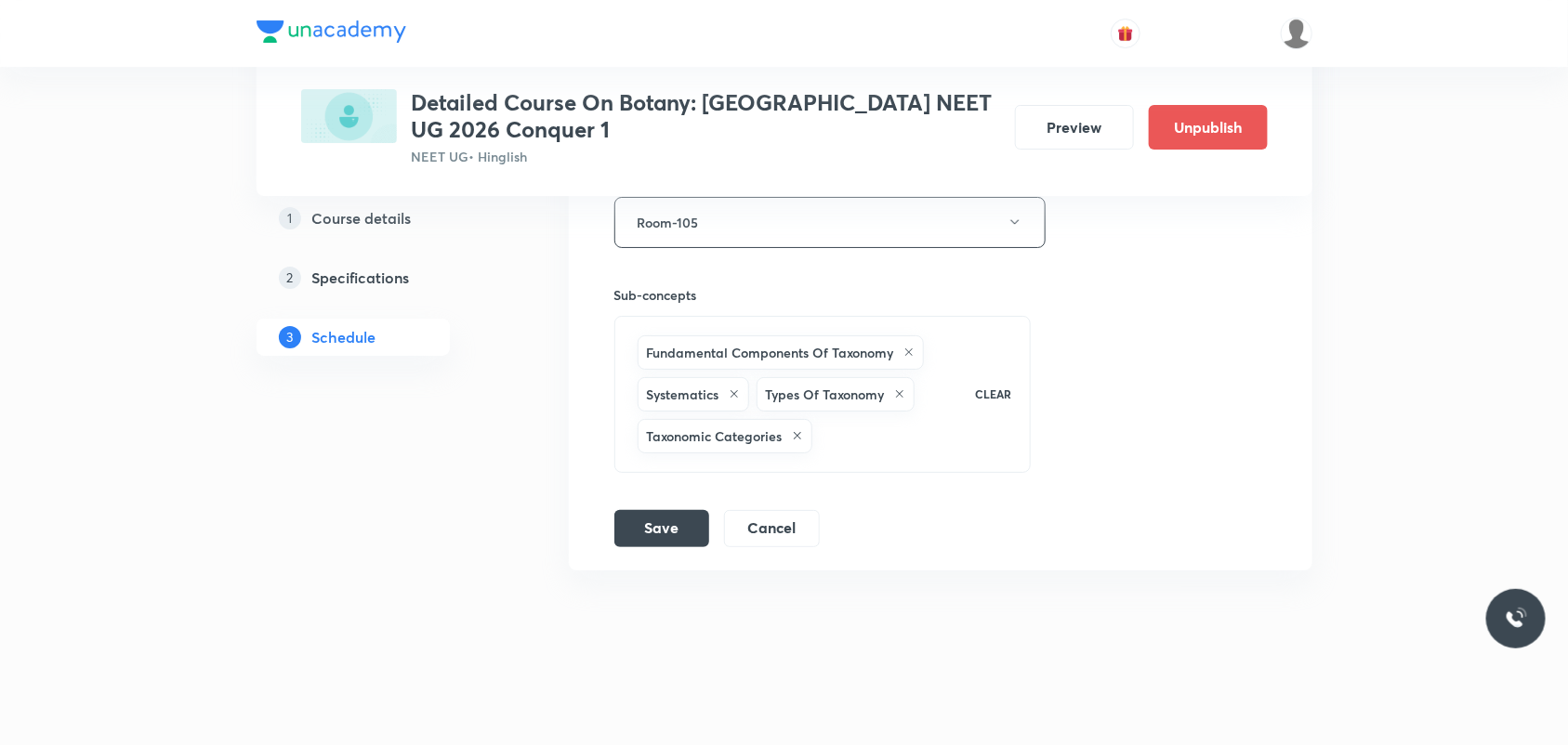
scroll to position [6231, 0]
type input "Session on [GEOGRAPHIC_DATA]"
click at [687, 539] on button "Save" at bounding box center [661, 526] width 95 height 37
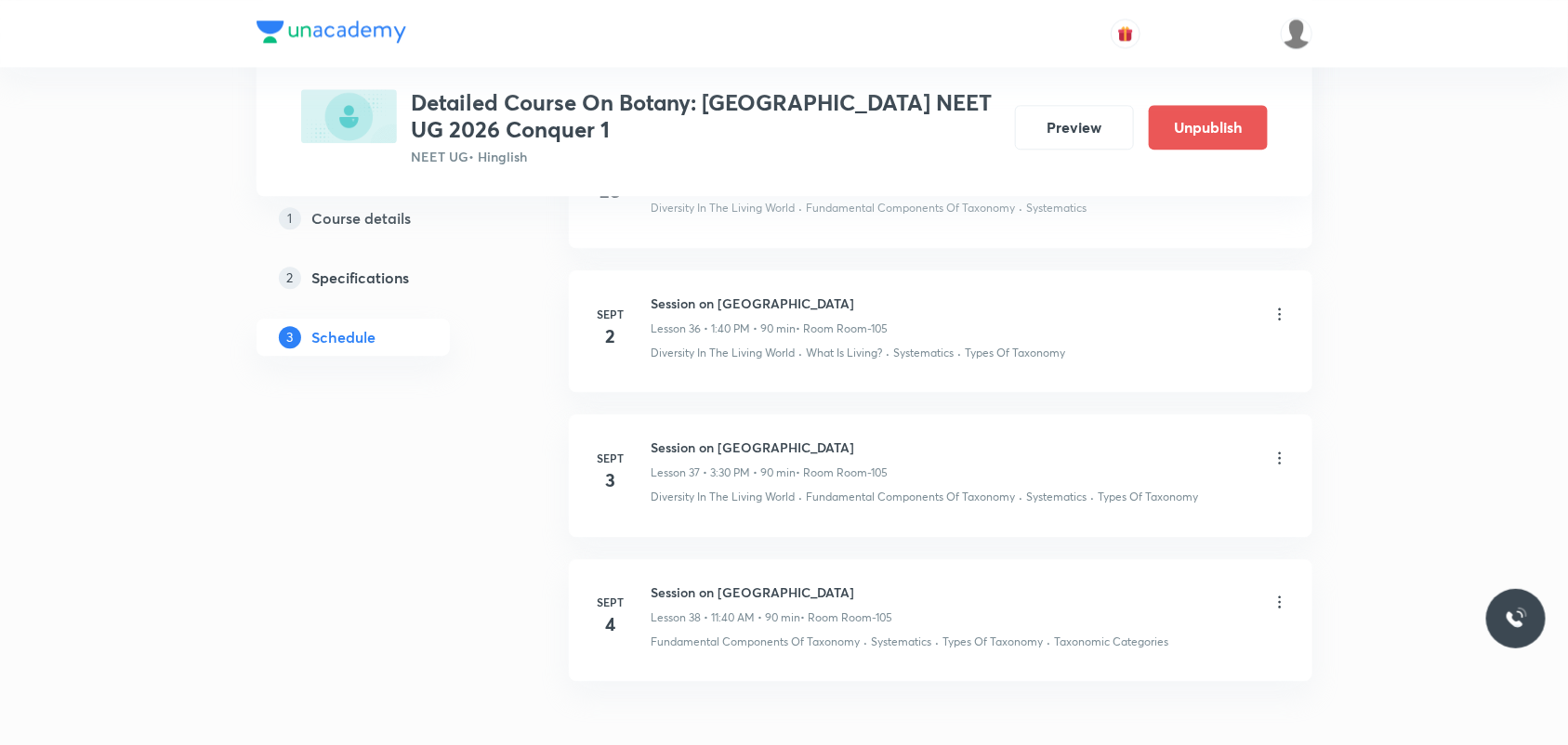
scroll to position [5429, 0]
